Goal: Information Seeking & Learning: Find specific page/section

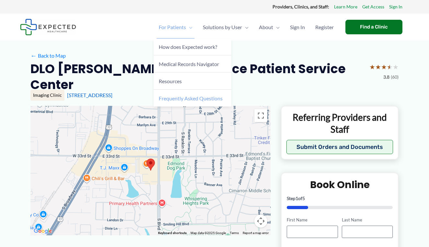
click at [180, 98] on span "Frequently Asked Questions" at bounding box center [191, 98] width 64 height 6
